Goal: Navigation & Orientation: Understand site structure

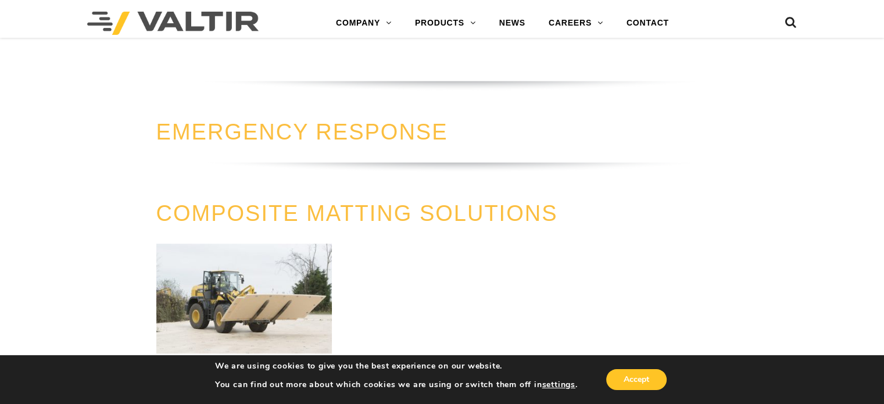
scroll to position [1221, 0]
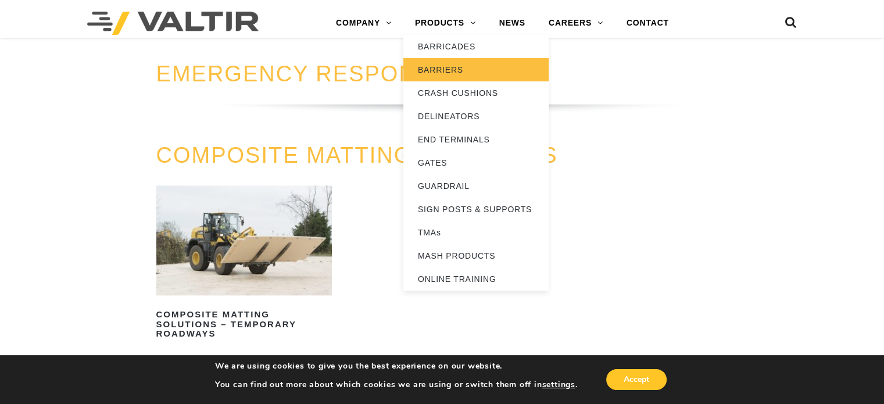
click at [445, 69] on link "BARRIERS" at bounding box center [476, 69] width 145 height 23
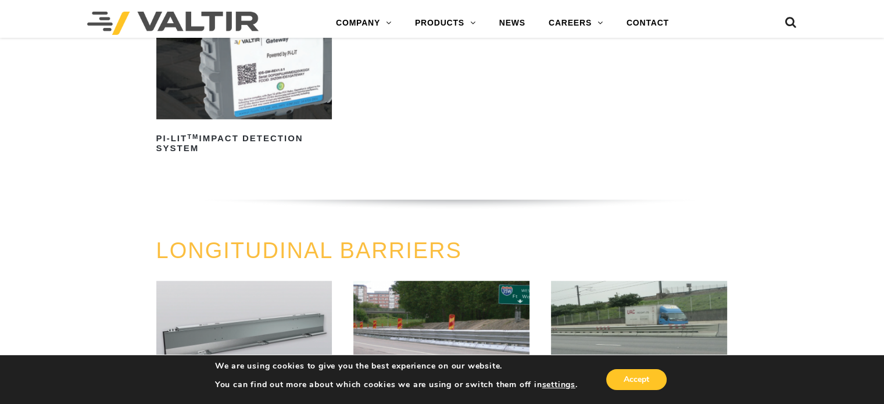
scroll to position [1047, 0]
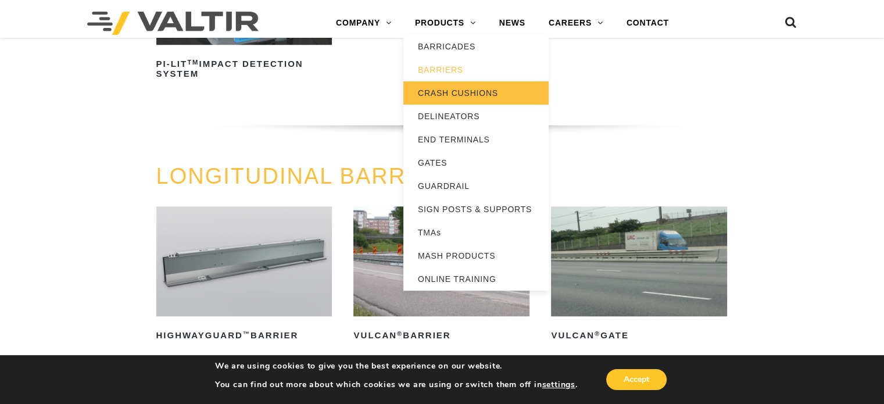
click at [456, 94] on link "CRASH CUSHIONS" at bounding box center [476, 92] width 145 height 23
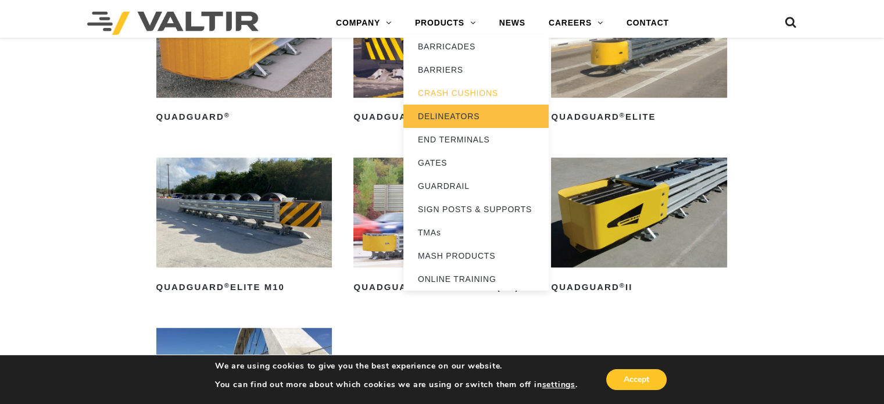
click at [455, 113] on link "DELINEATORS" at bounding box center [476, 116] width 145 height 23
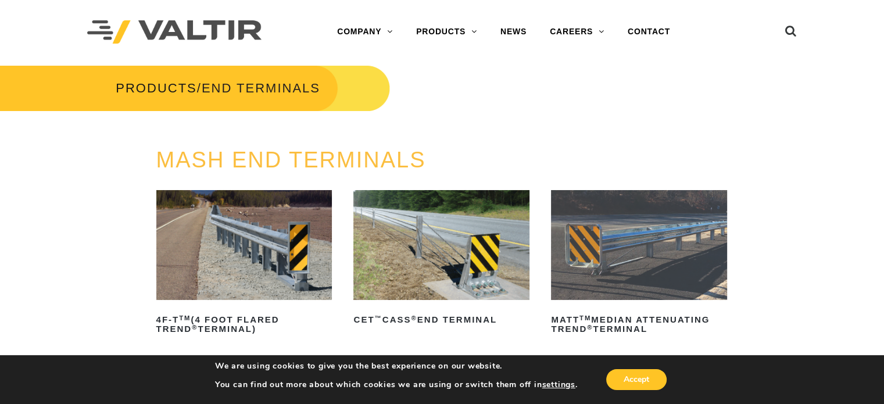
click at [441, 170] on link "GATES" at bounding box center [477, 171] width 145 height 23
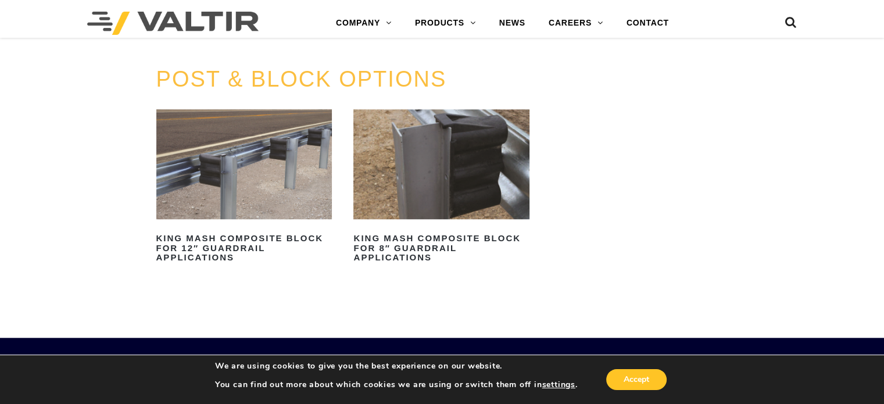
scroll to position [1105, 0]
